Goal: Find specific page/section: Find specific page/section

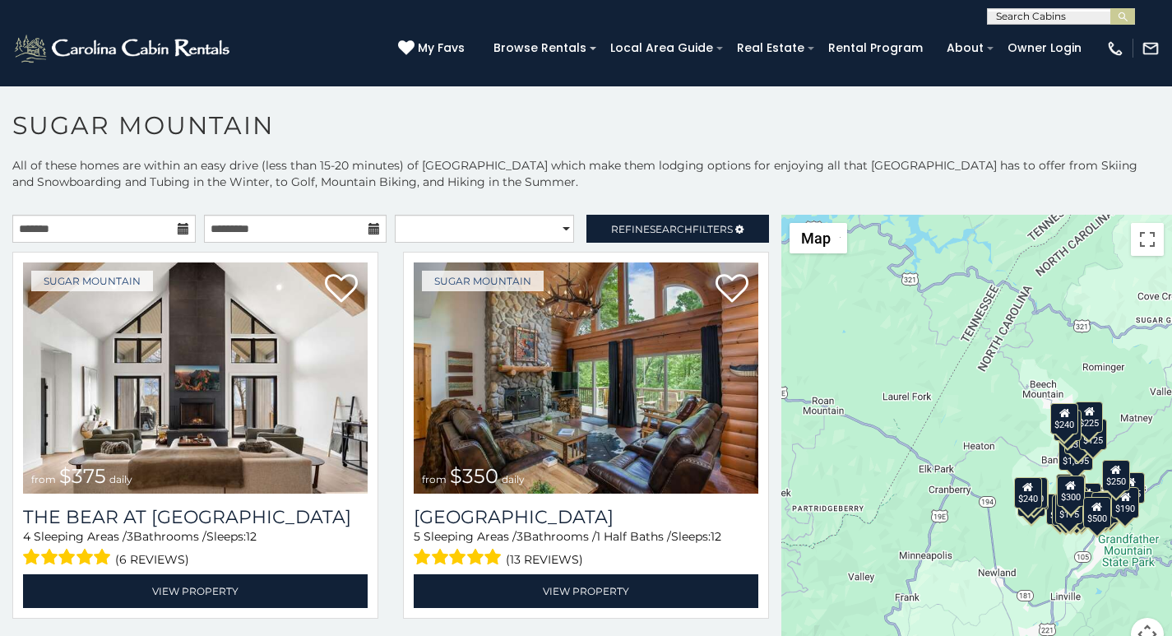
scroll to position [7, 0]
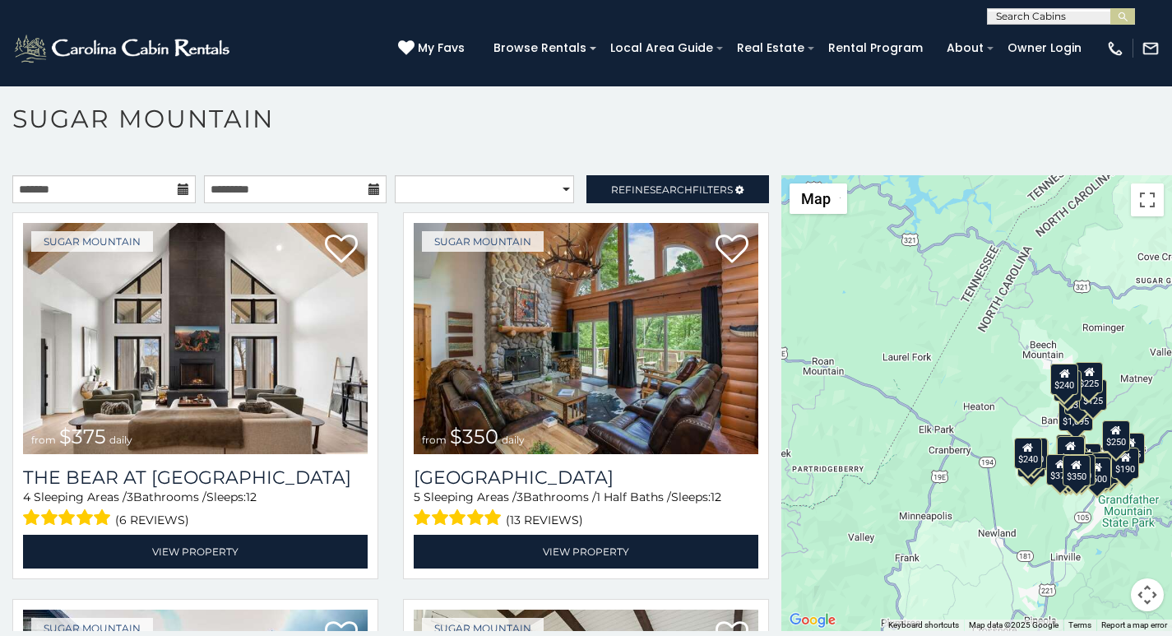
scroll to position [35, 0]
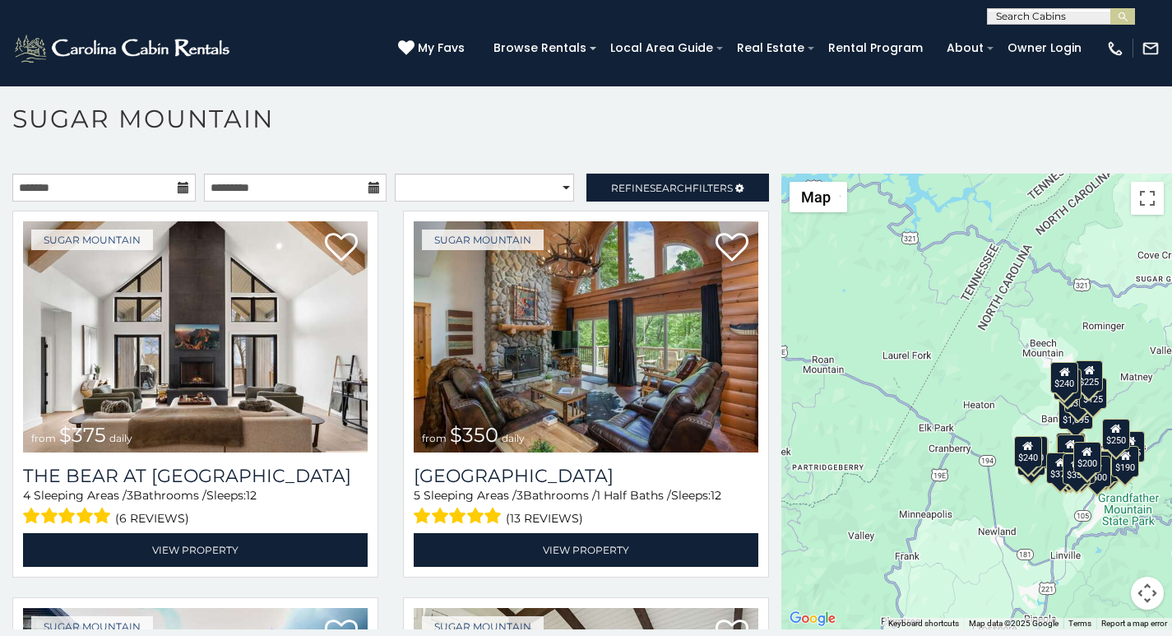
click at [475, 632] on p at bounding box center [586, 409] width 1172 height 472
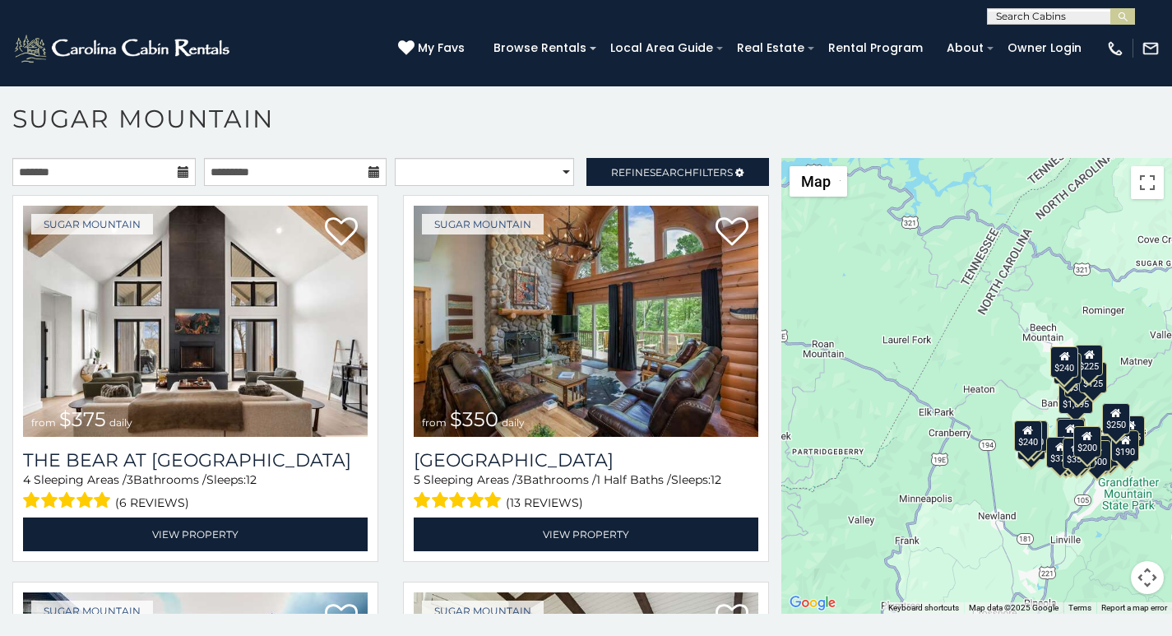
click at [441, 631] on div "**********" at bounding box center [586, 369] width 1172 height 538
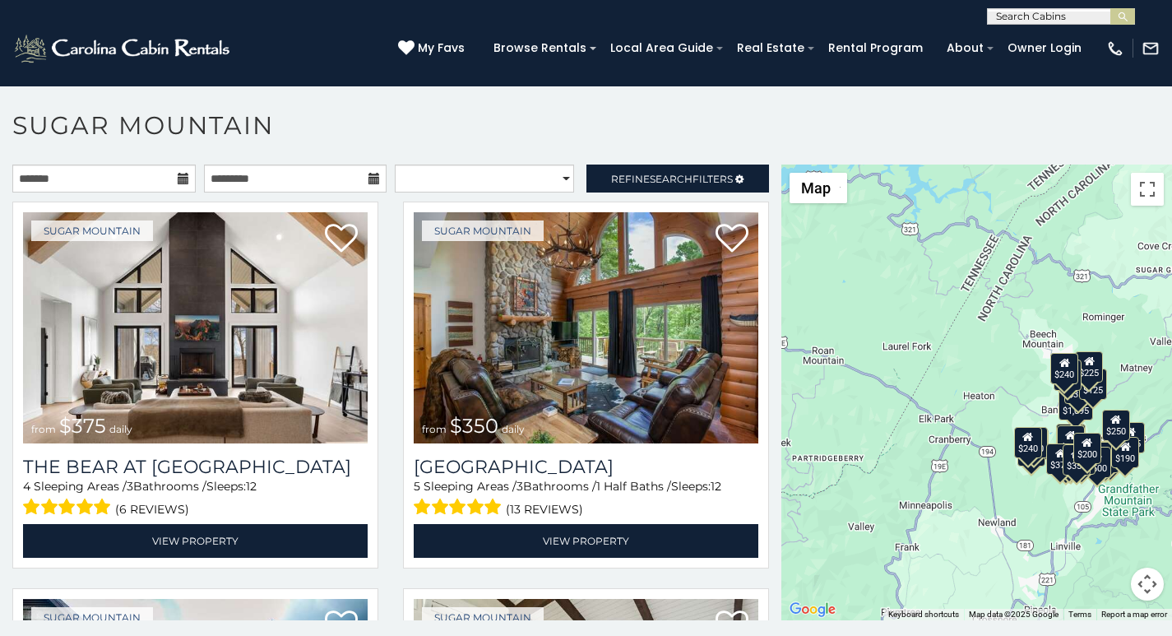
scroll to position [7, 0]
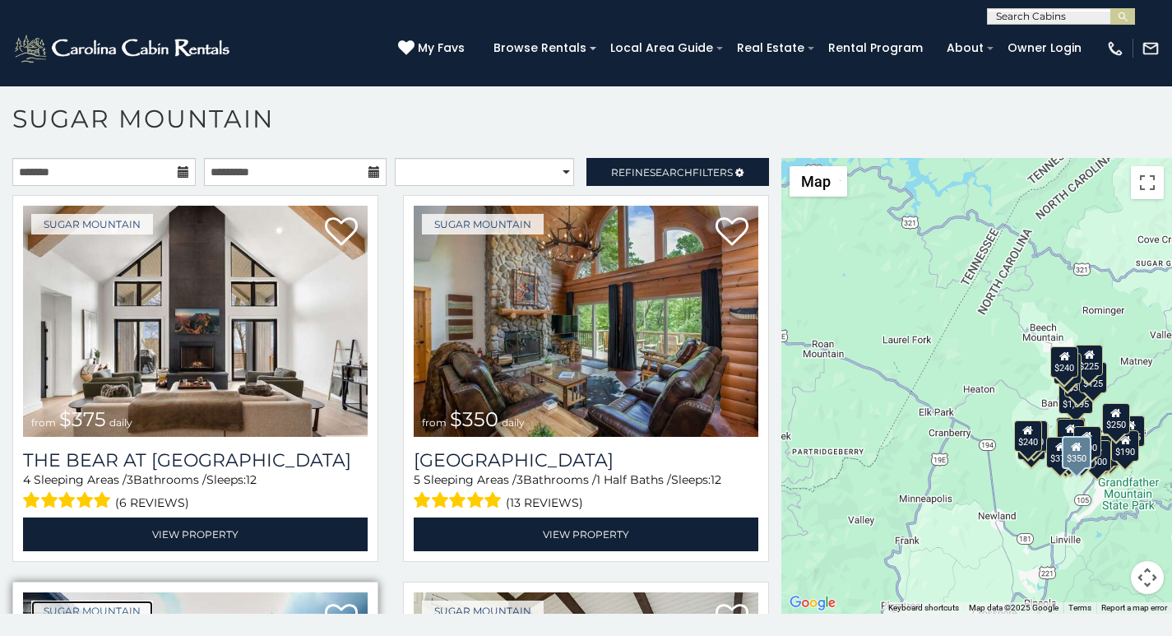
click at [58, 606] on link "Sugar Mountain" at bounding box center [92, 610] width 122 height 21
